Goal: Task Accomplishment & Management: Use online tool/utility

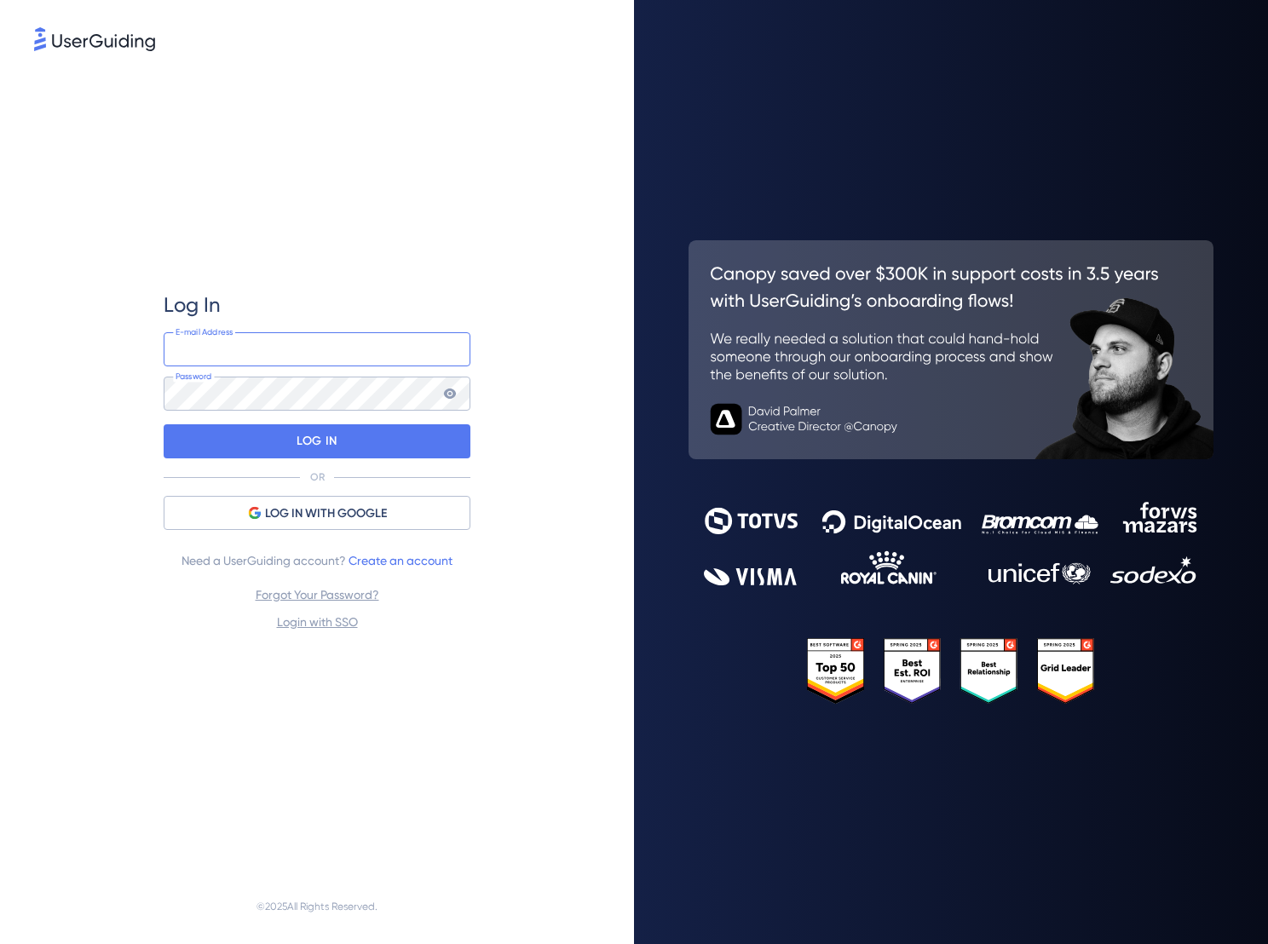
click at [390, 353] on input "email" at bounding box center [317, 349] width 307 height 34
paste input "[EMAIL_ADDRESS][DOMAIN_NAME]"
type input "[EMAIL_ADDRESS][DOMAIN_NAME]"
click at [538, 398] on div "Log In [EMAIL_ADDRESS][DOMAIN_NAME] E-mail Address Password LOG IN OR LOG IN WI…" at bounding box center [317, 462] width 566 height 814
click at [453, 442] on div "LOG IN" at bounding box center [317, 441] width 307 height 34
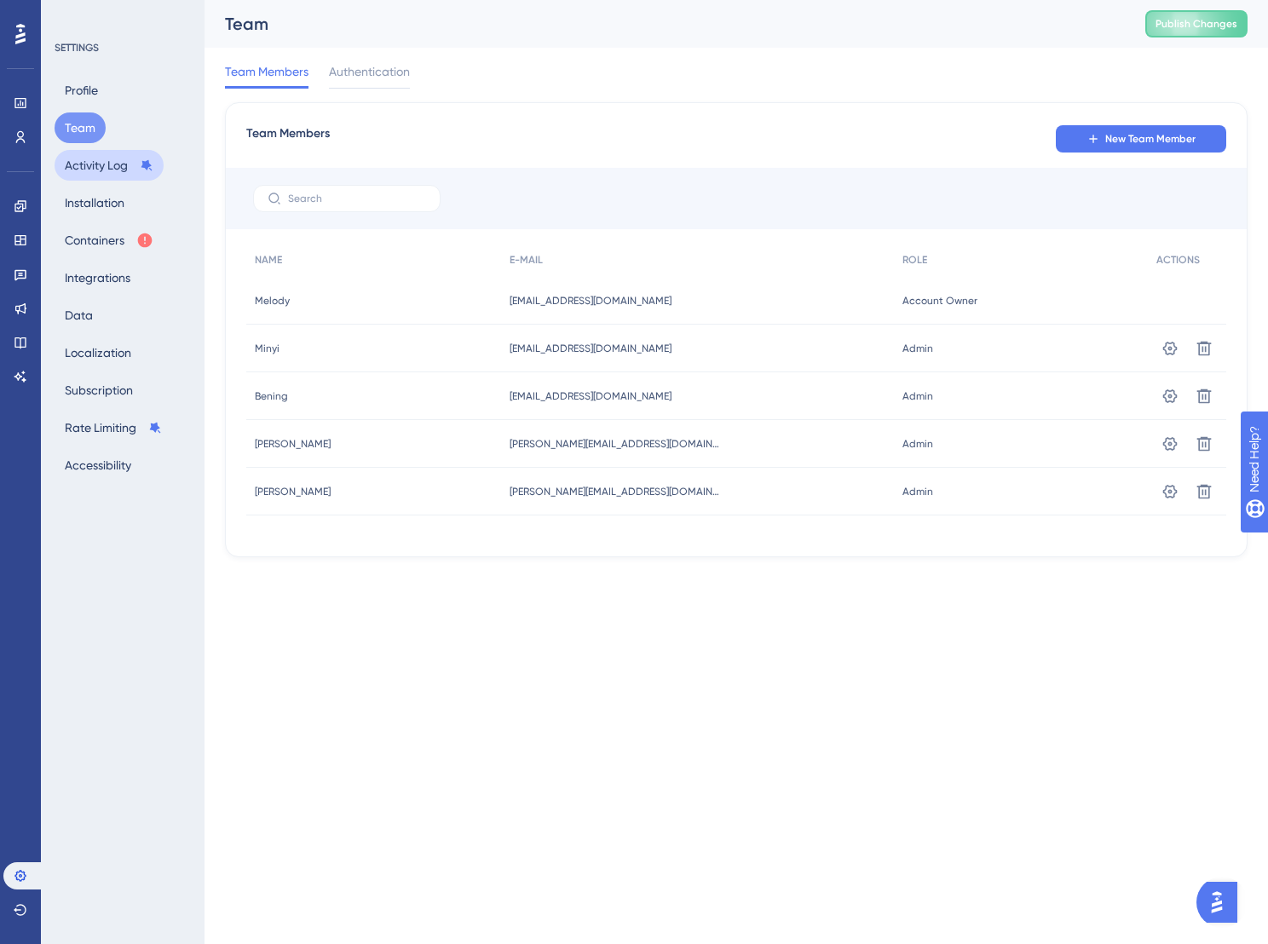
click at [110, 156] on button "Activity Log" at bounding box center [109, 165] width 109 height 31
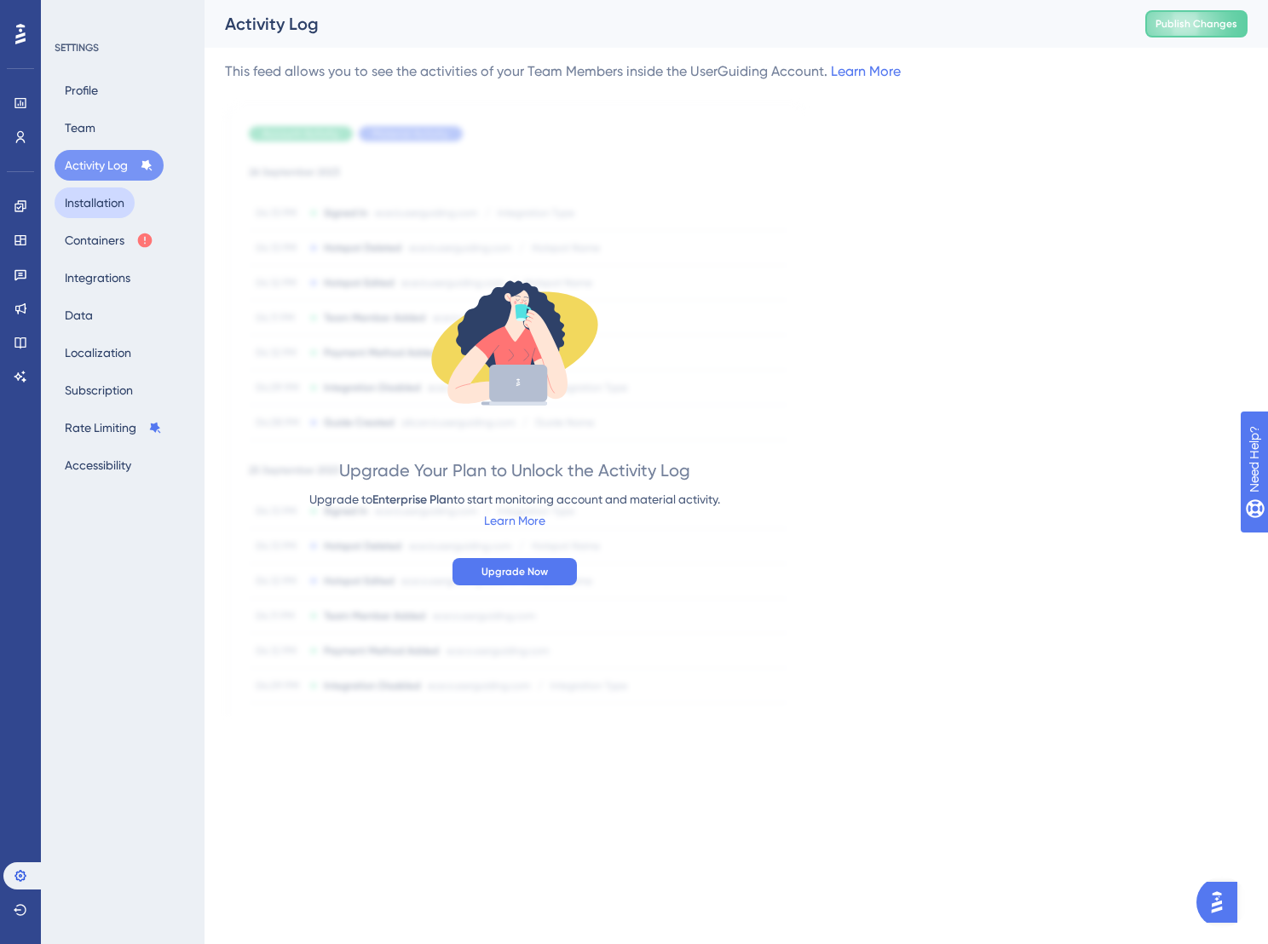
click at [118, 210] on button "Installation" at bounding box center [95, 202] width 80 height 31
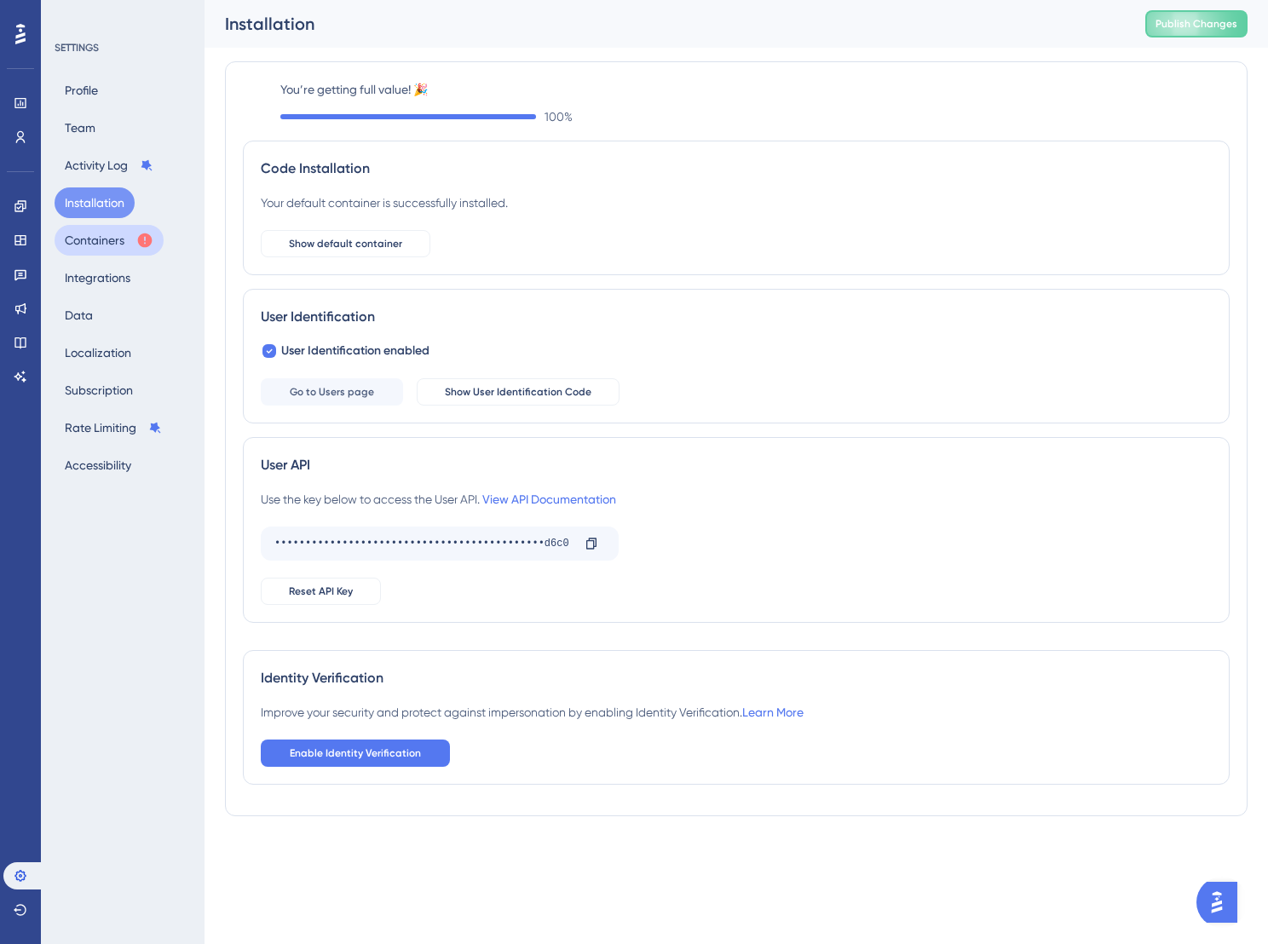
click at [117, 233] on button "Containers" at bounding box center [109, 240] width 109 height 31
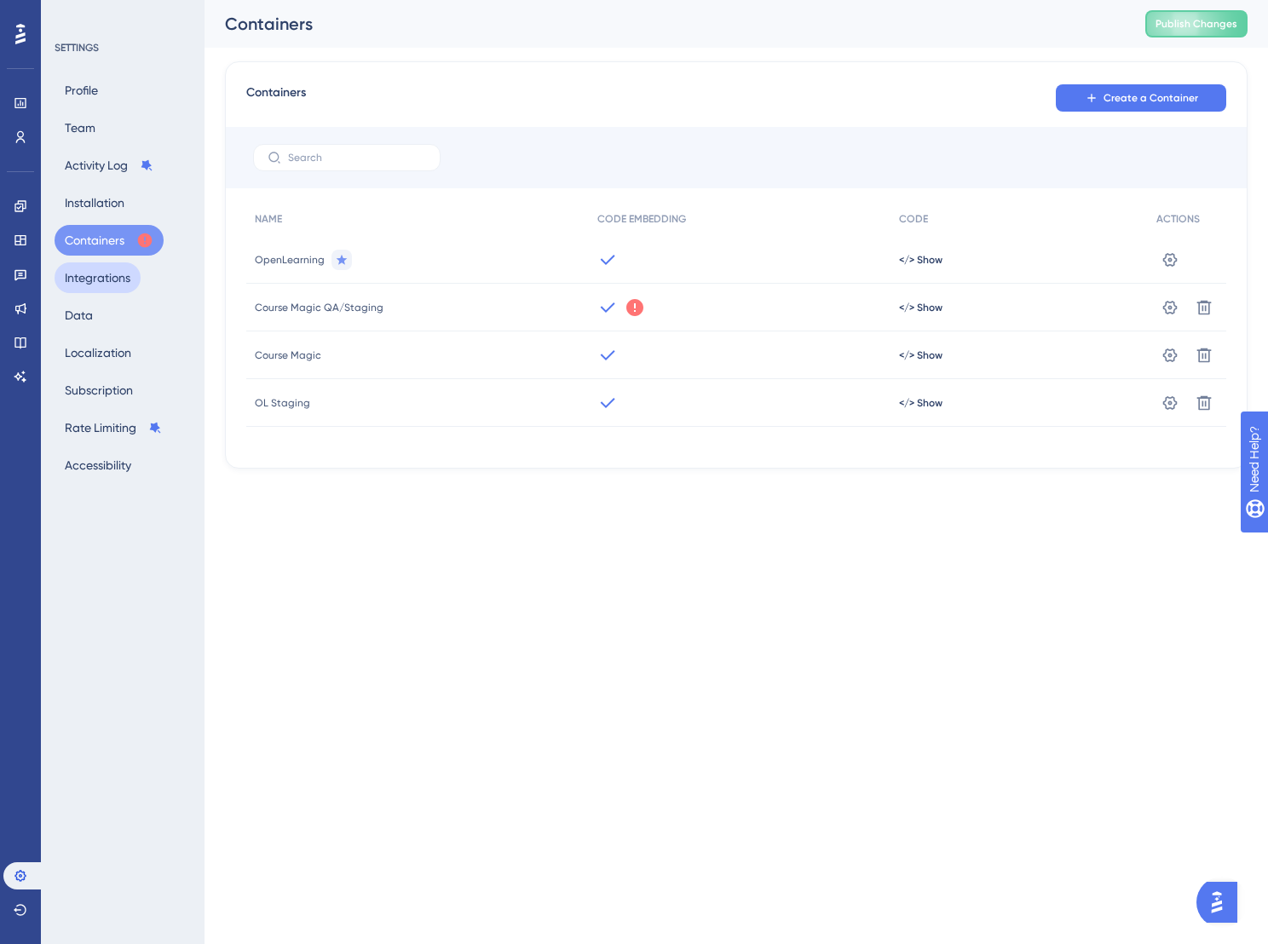
click at [118, 281] on button "Integrations" at bounding box center [98, 277] width 86 height 31
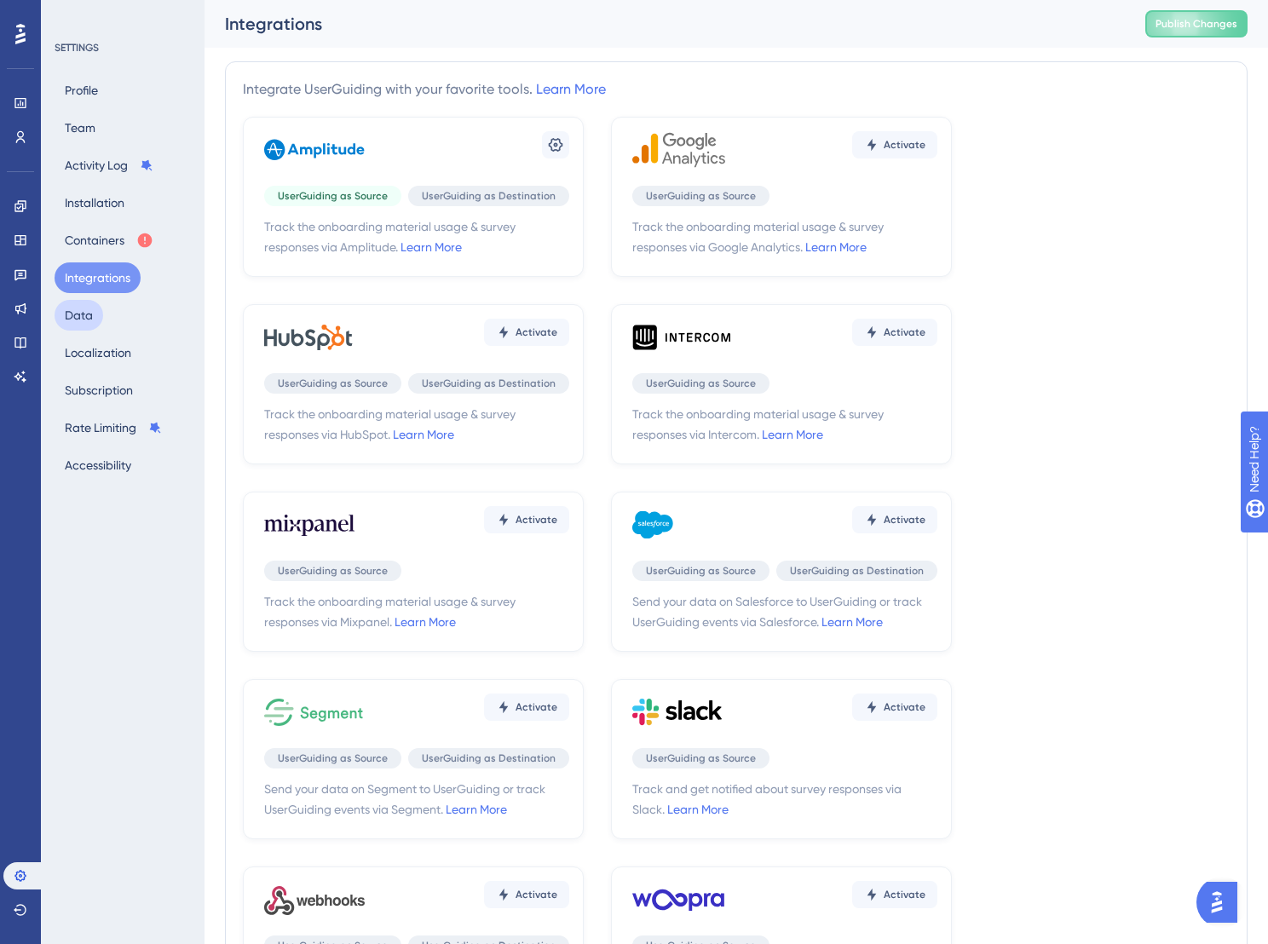
click at [96, 309] on button "Data" at bounding box center [79, 315] width 49 height 31
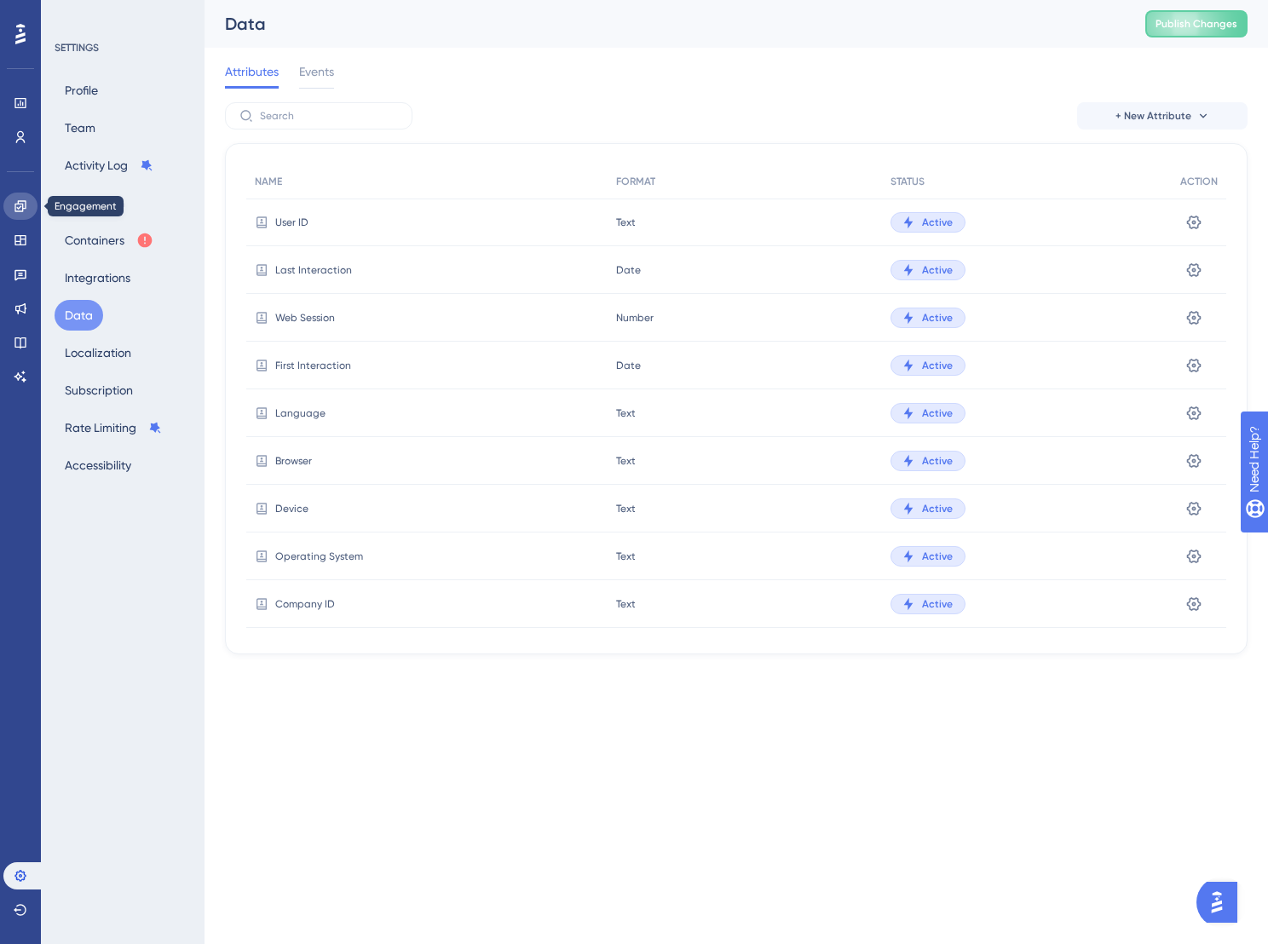
click at [16, 214] on link at bounding box center [20, 206] width 34 height 27
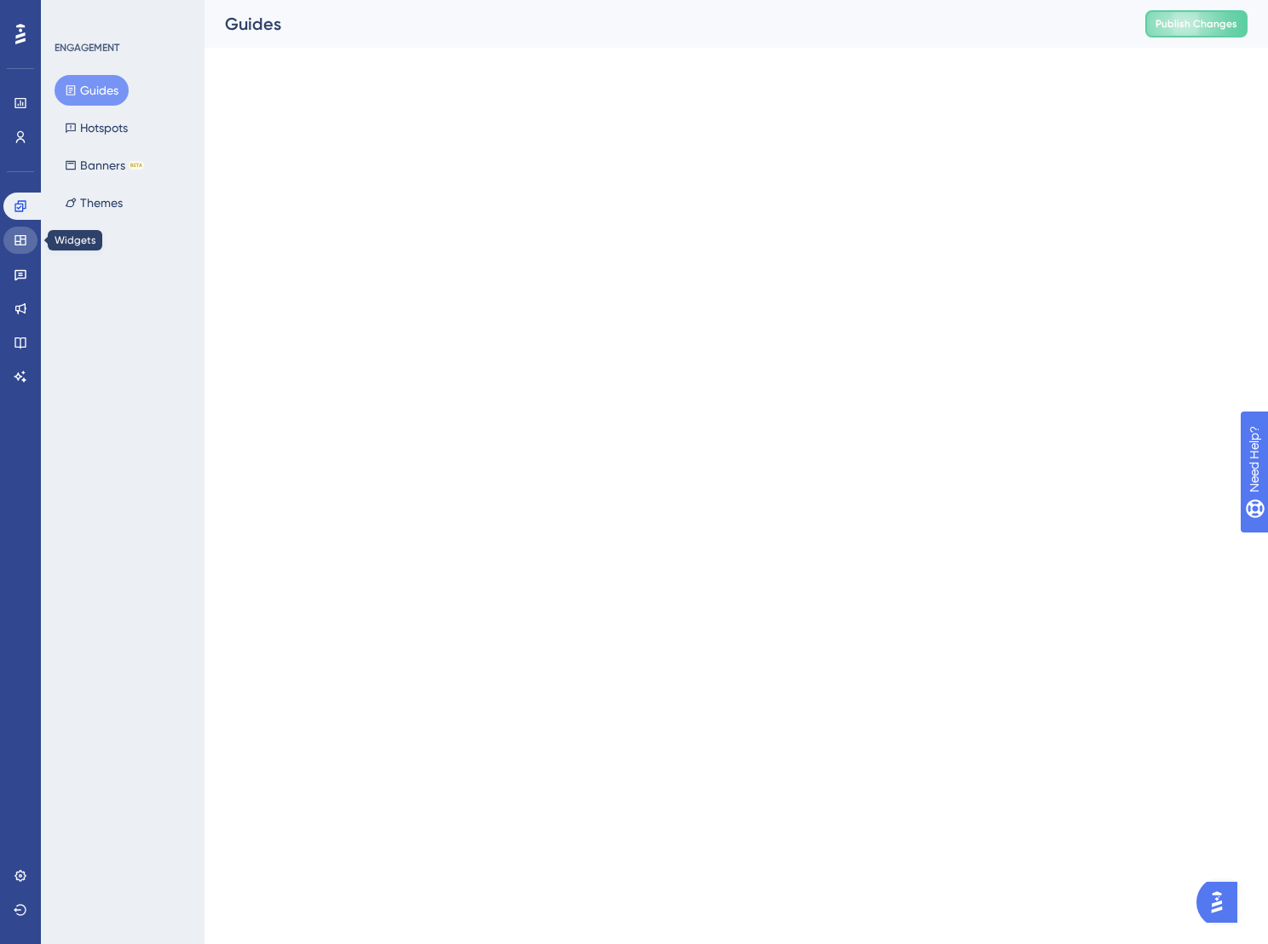
click at [23, 249] on link at bounding box center [20, 240] width 34 height 27
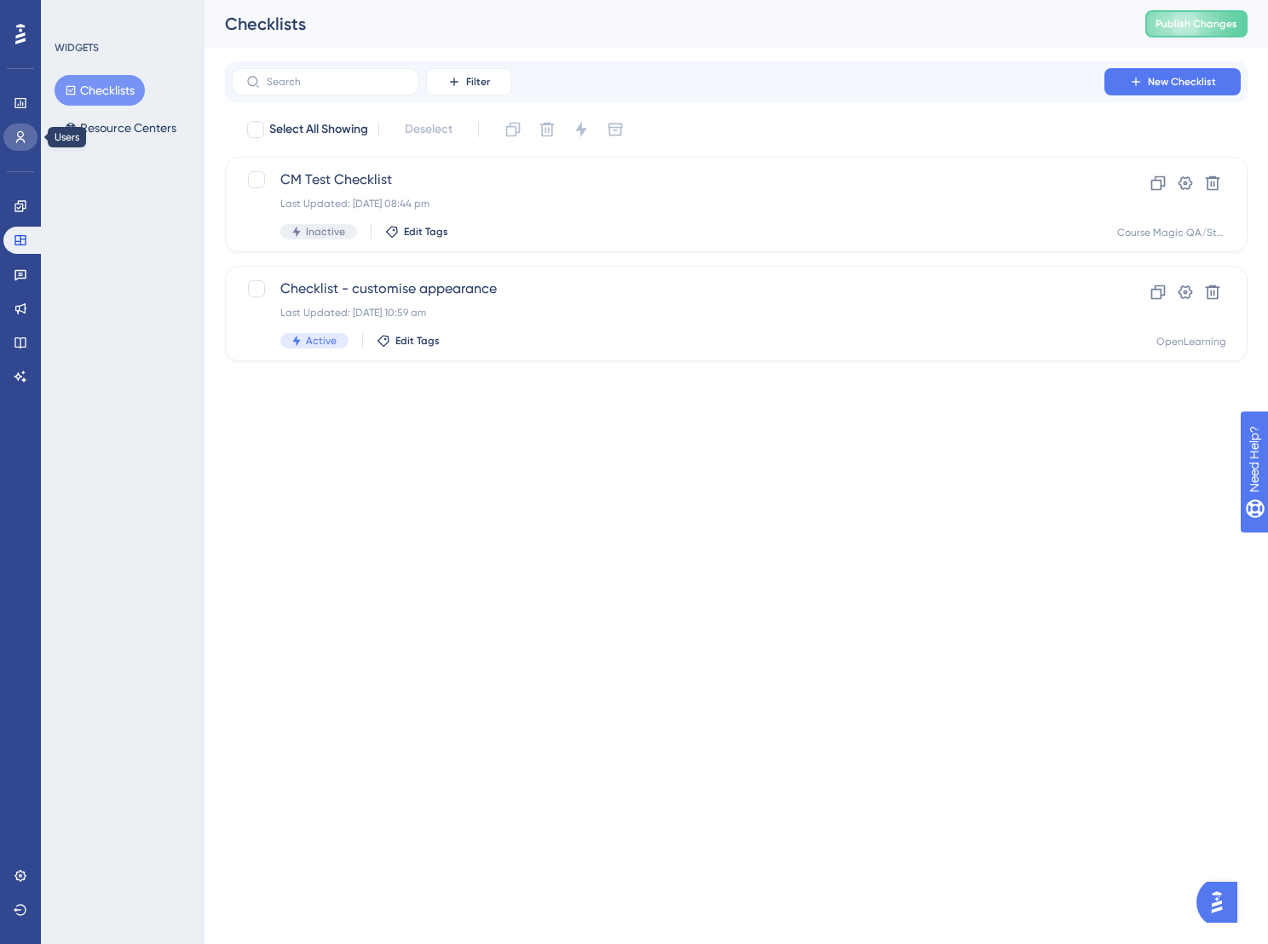
click at [22, 140] on icon at bounding box center [20, 137] width 9 height 12
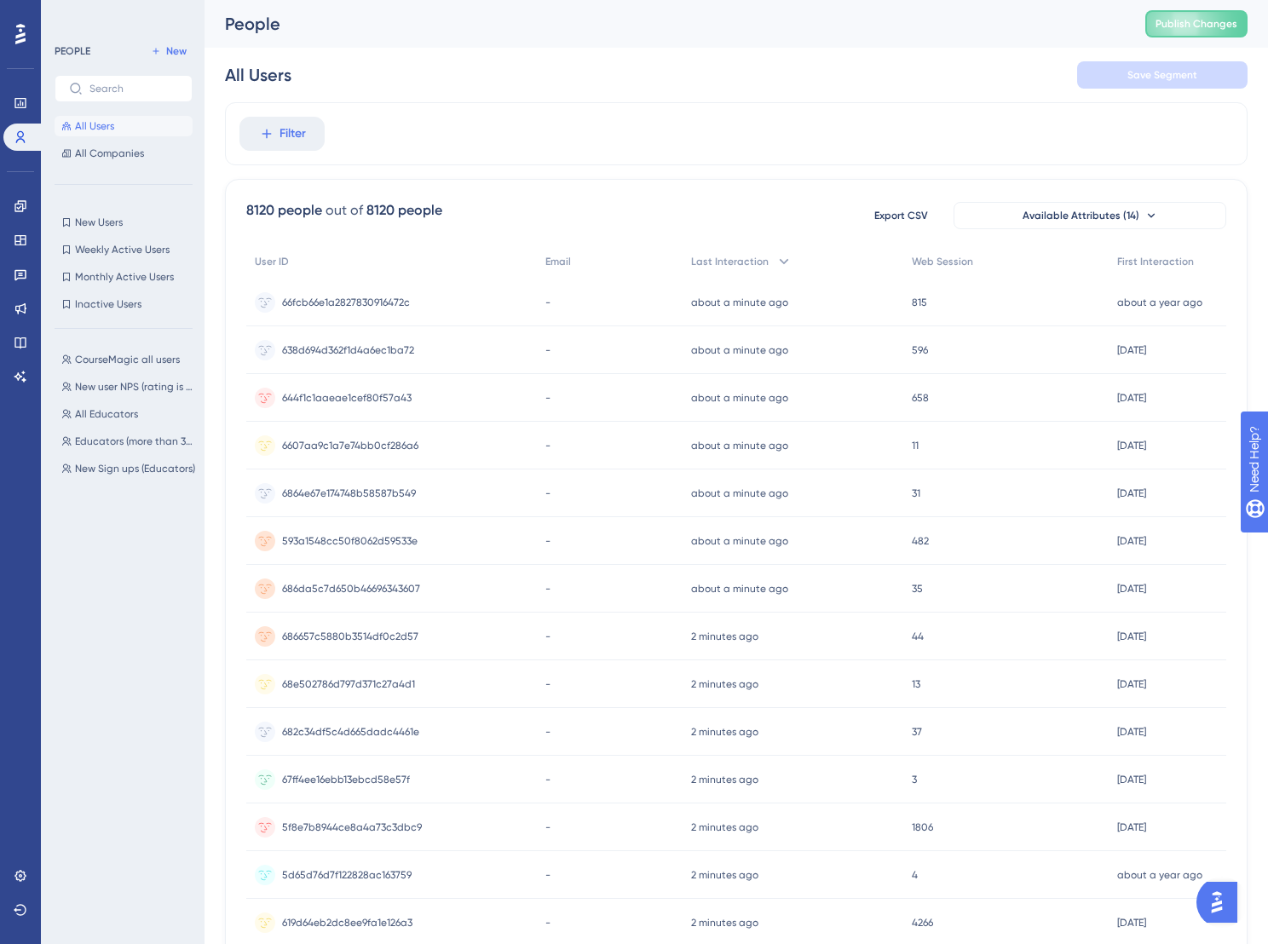
click at [27, 287] on div "Feedback" at bounding box center [20, 274] width 34 height 27
click at [22, 261] on link at bounding box center [20, 274] width 34 height 27
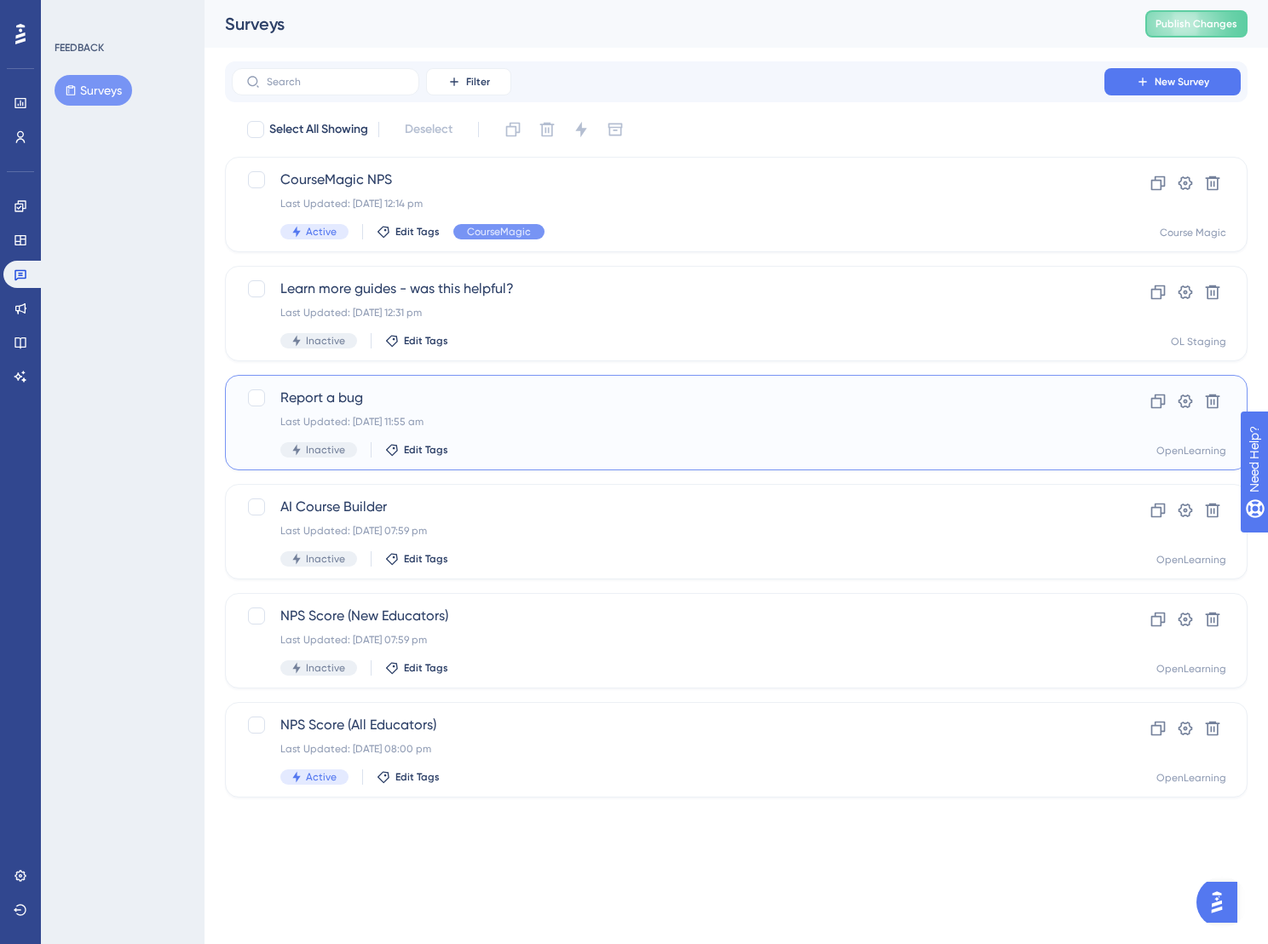
click at [472, 388] on span "Report a bug" at bounding box center [667, 398] width 775 height 20
click at [26, 241] on icon at bounding box center [19, 240] width 11 height 10
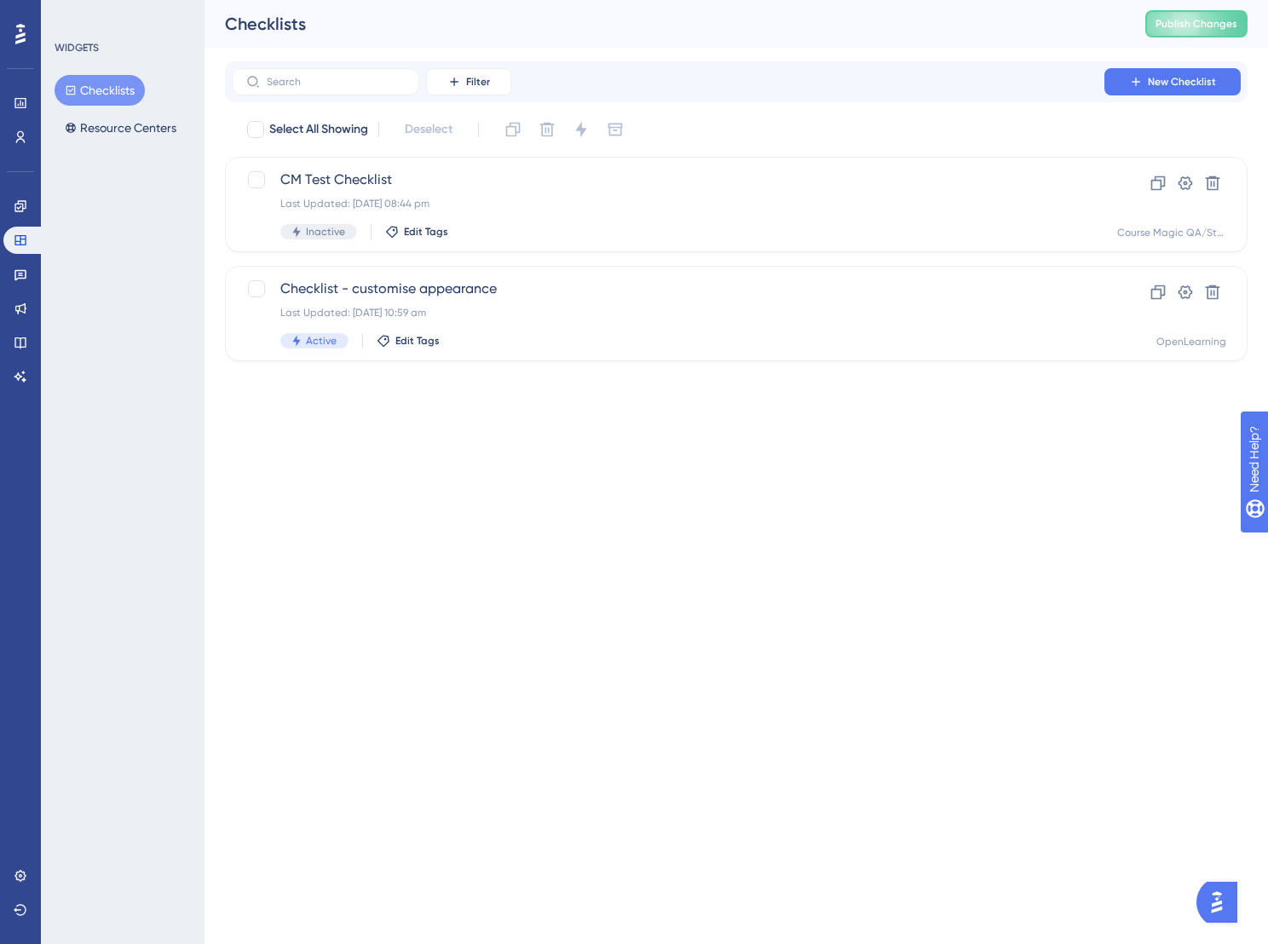
click at [7, 195] on div "Engagement" at bounding box center [20, 206] width 34 height 27
click at [12, 206] on link at bounding box center [20, 206] width 34 height 27
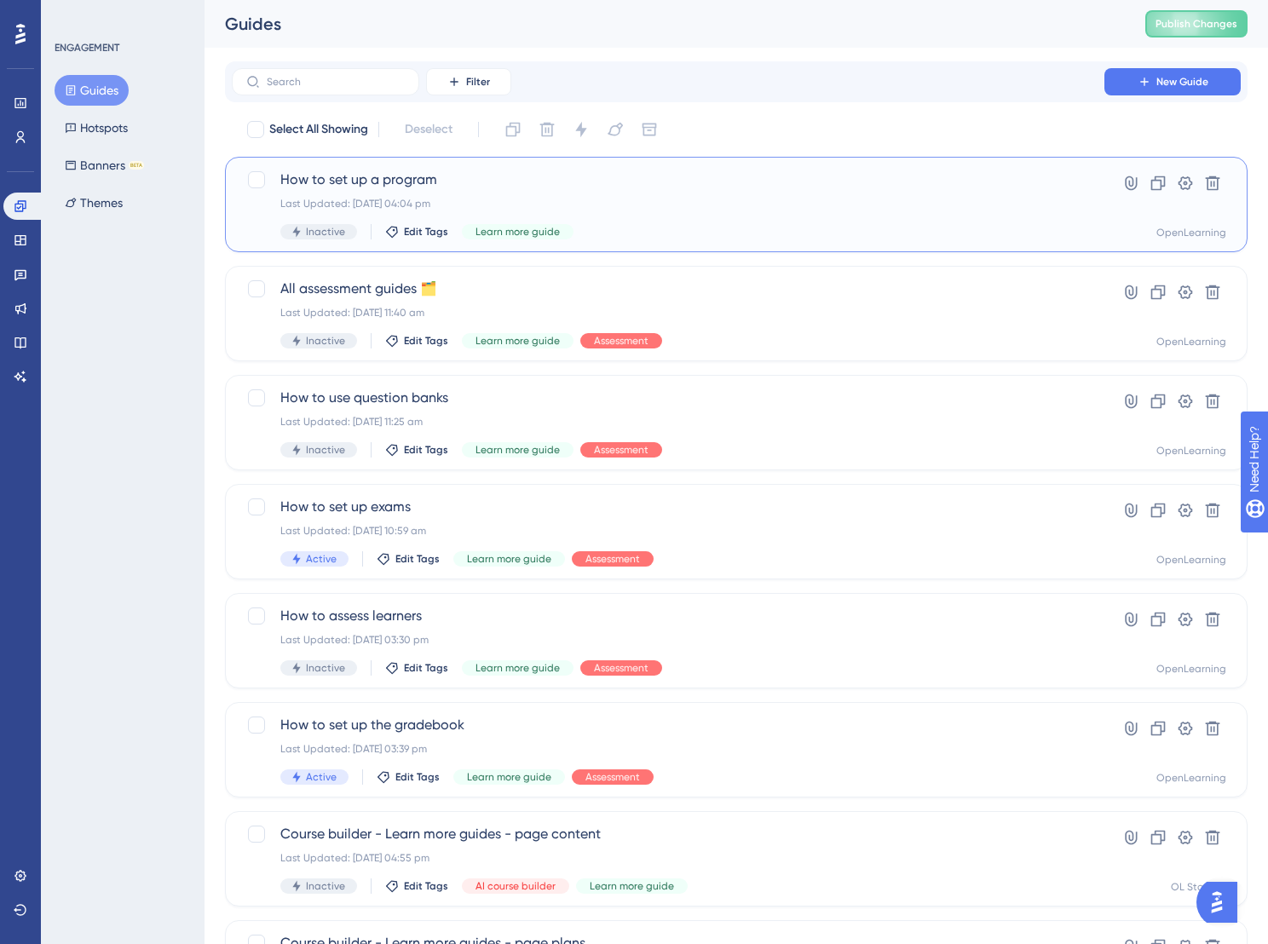
click at [589, 191] on div "How to set up a program Last Updated: [DATE] 04:04 pm Inactive Edit Tags Learn …" at bounding box center [667, 205] width 775 height 70
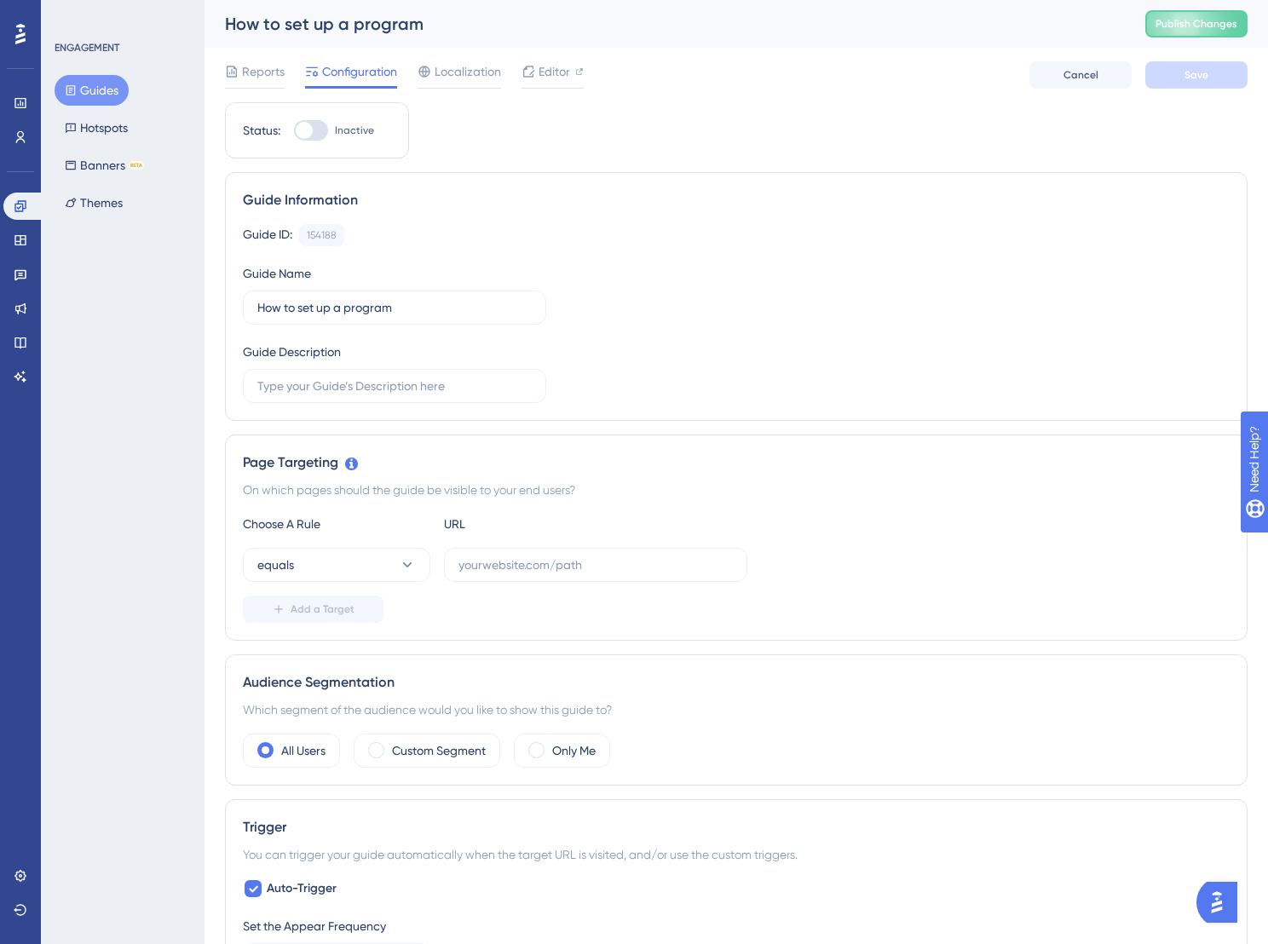
click at [93, 92] on button "Guides" at bounding box center [92, 90] width 74 height 31
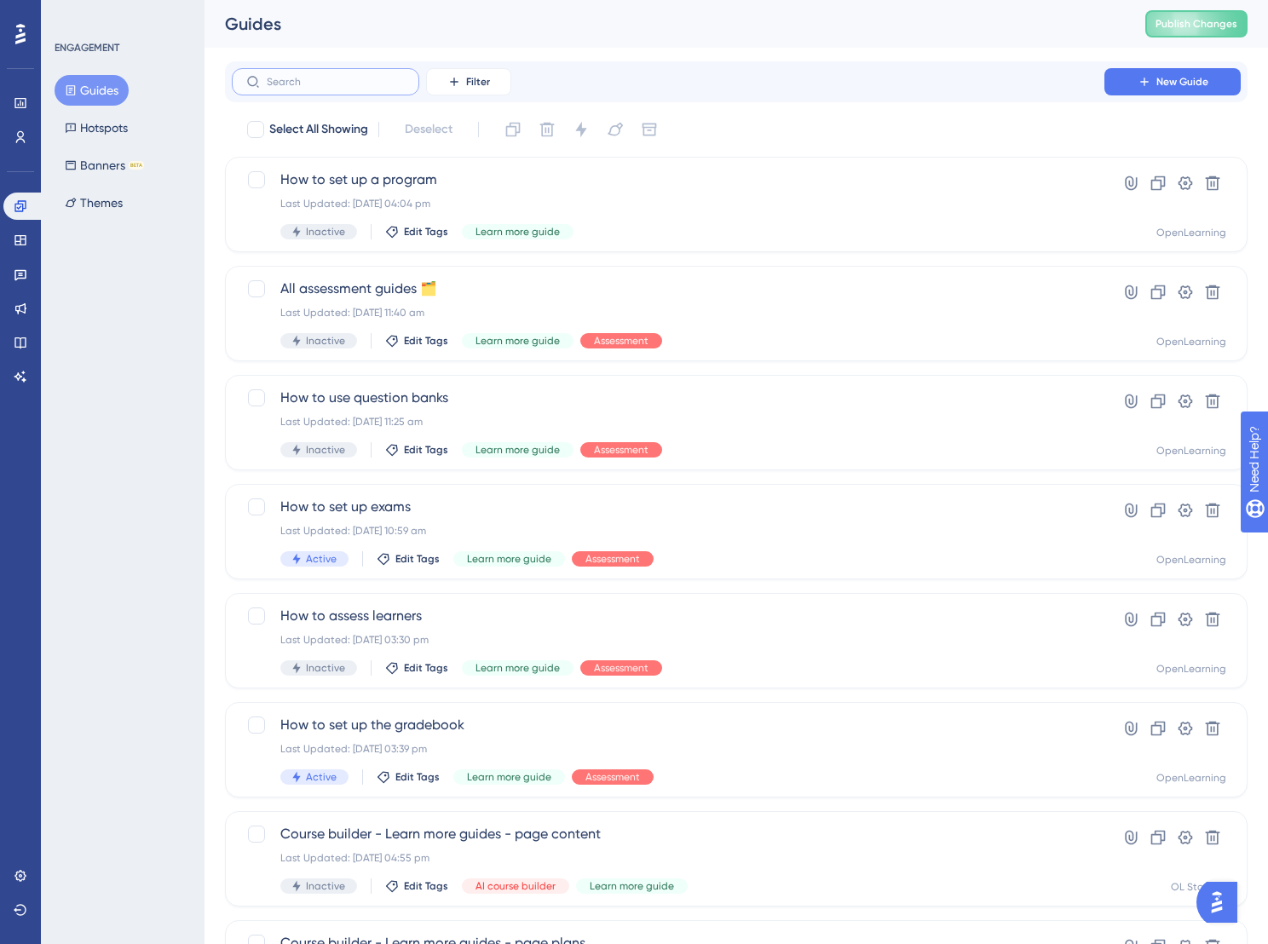
click at [337, 85] on input "text" at bounding box center [336, 82] width 138 height 12
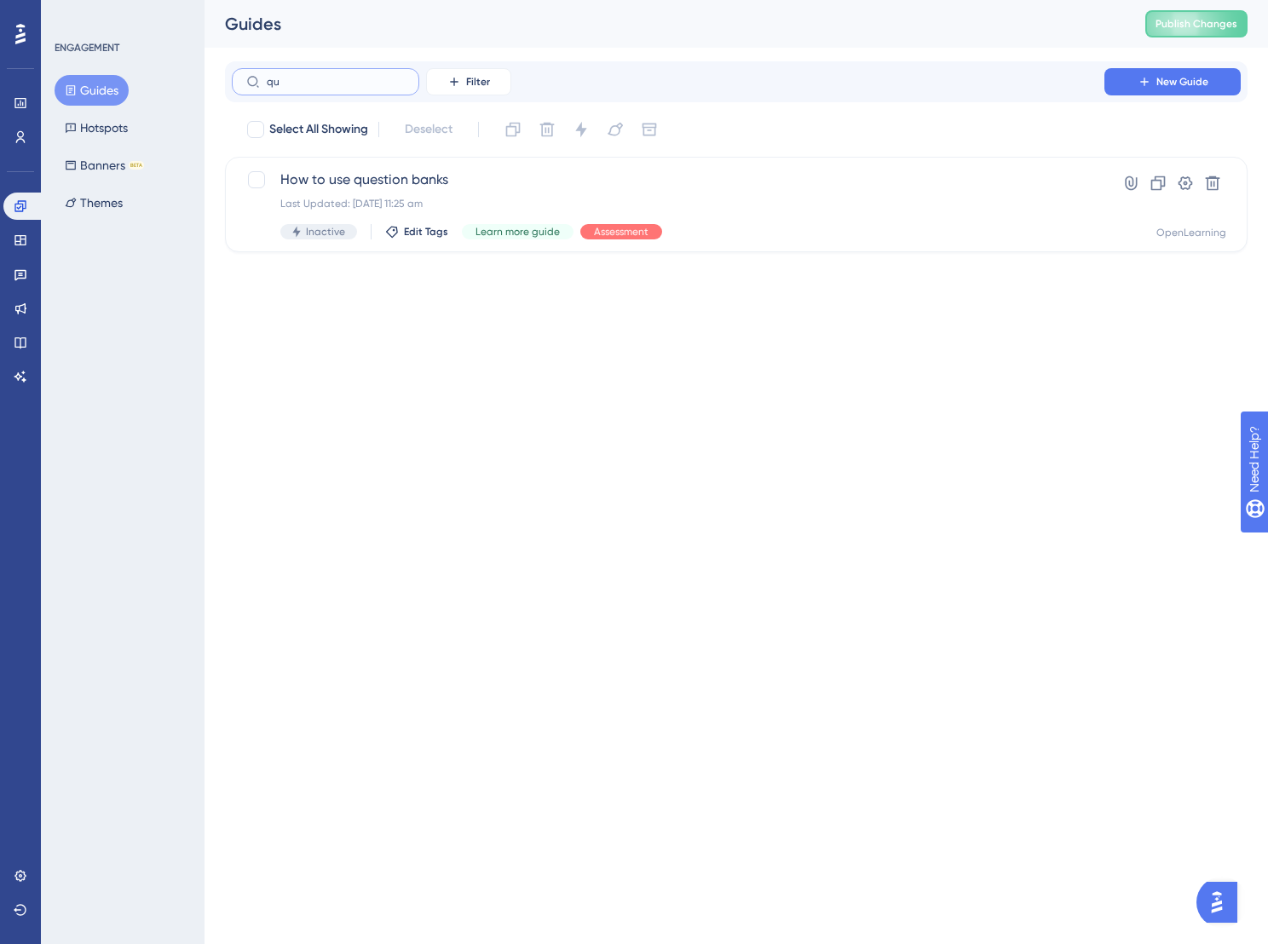
type input "qua"
checkbox input "true"
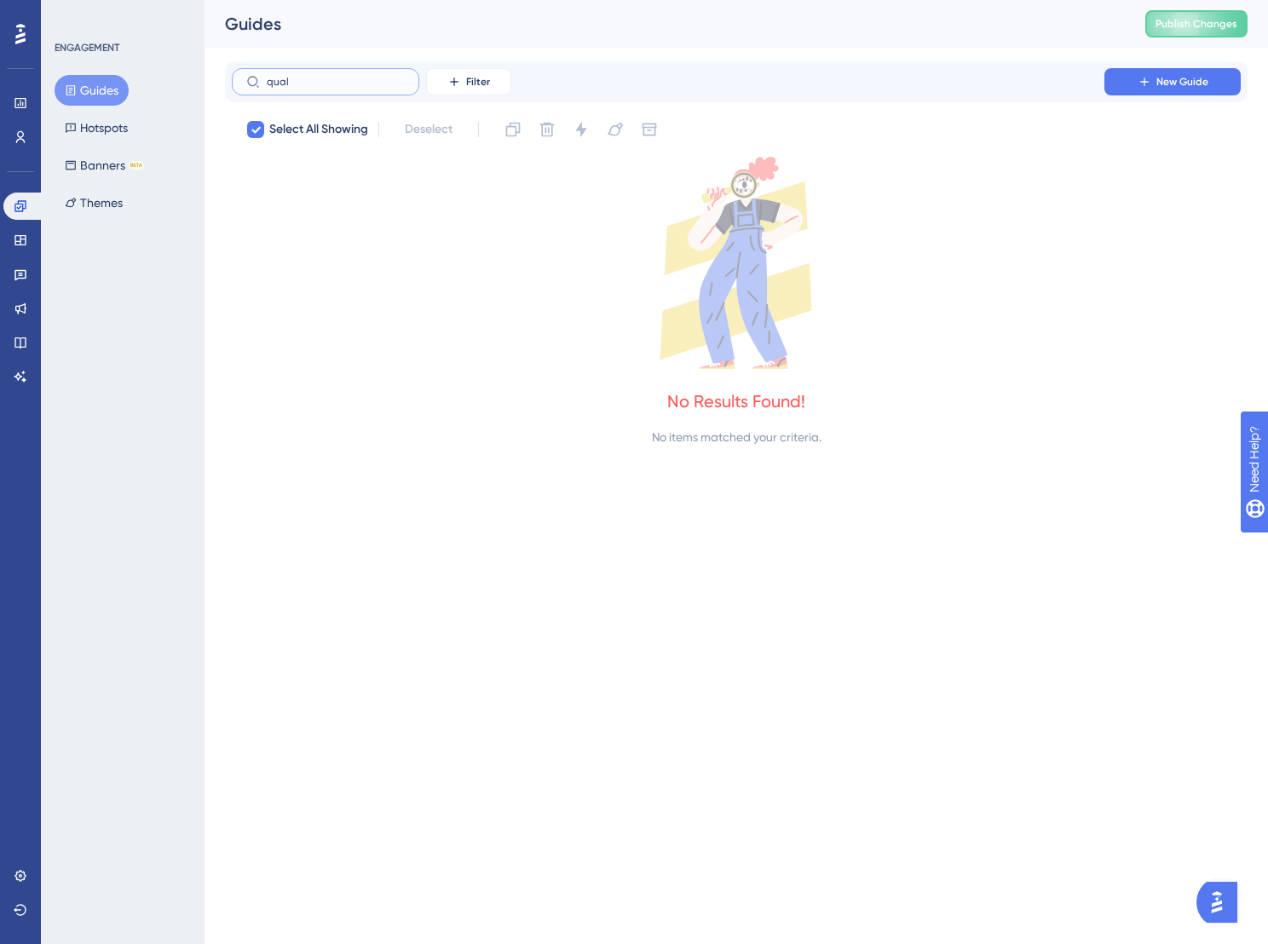
type input "qual"
